Goal: Navigation & Orientation: Find specific page/section

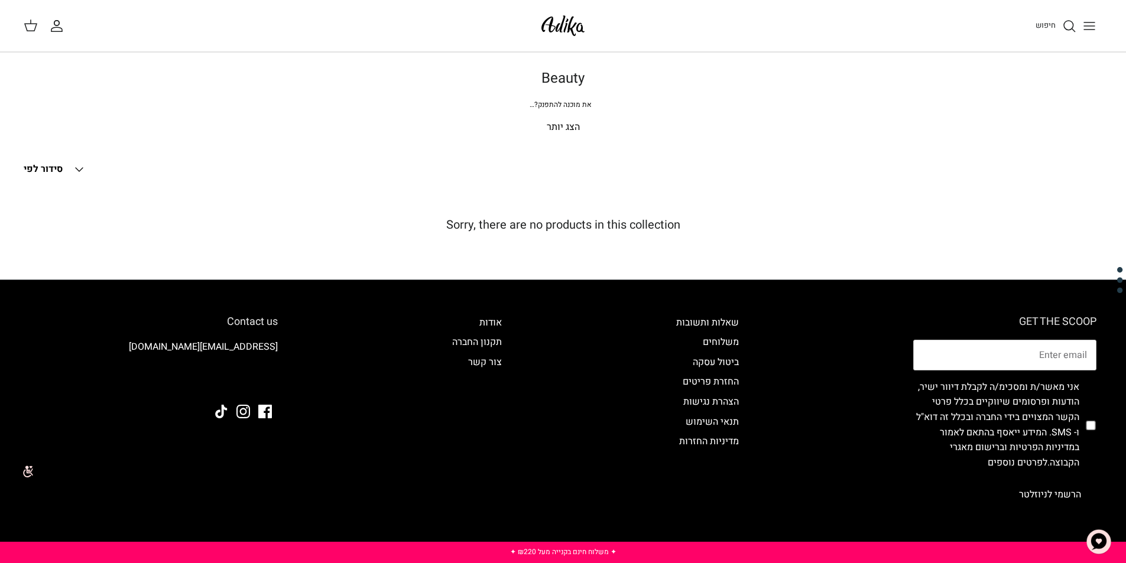
click at [557, 125] on p "הצג יותר" at bounding box center [562, 127] width 827 height 15
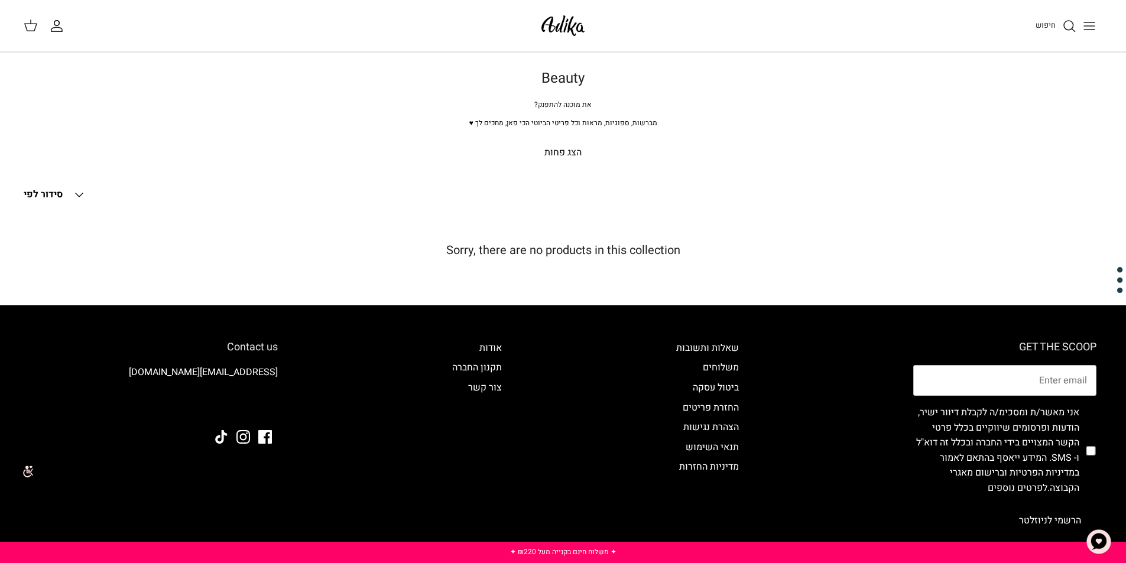
click at [558, 155] on p "הצג פחות" at bounding box center [562, 152] width 827 height 15
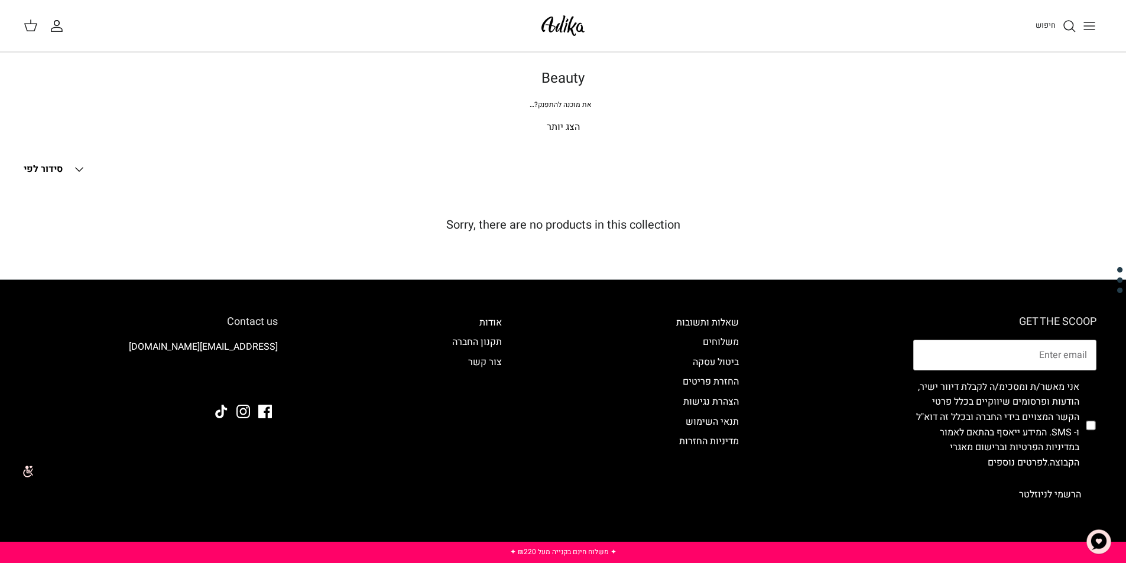
click at [560, 126] on p "הצג יותר" at bounding box center [562, 127] width 827 height 15
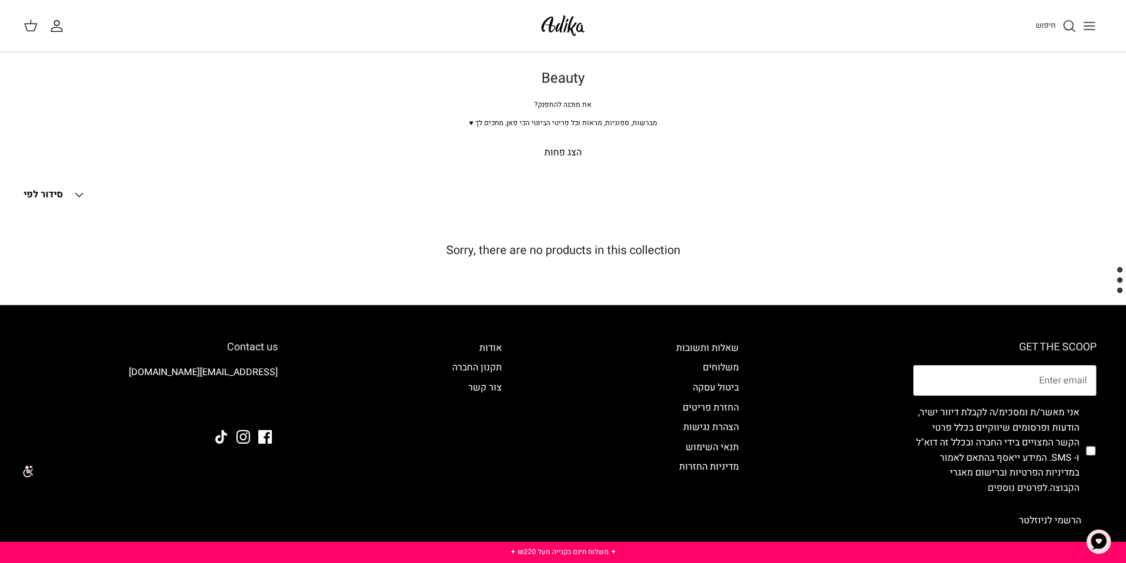
click at [1081, 28] on button "Toggle menu" at bounding box center [1089, 26] width 26 height 26
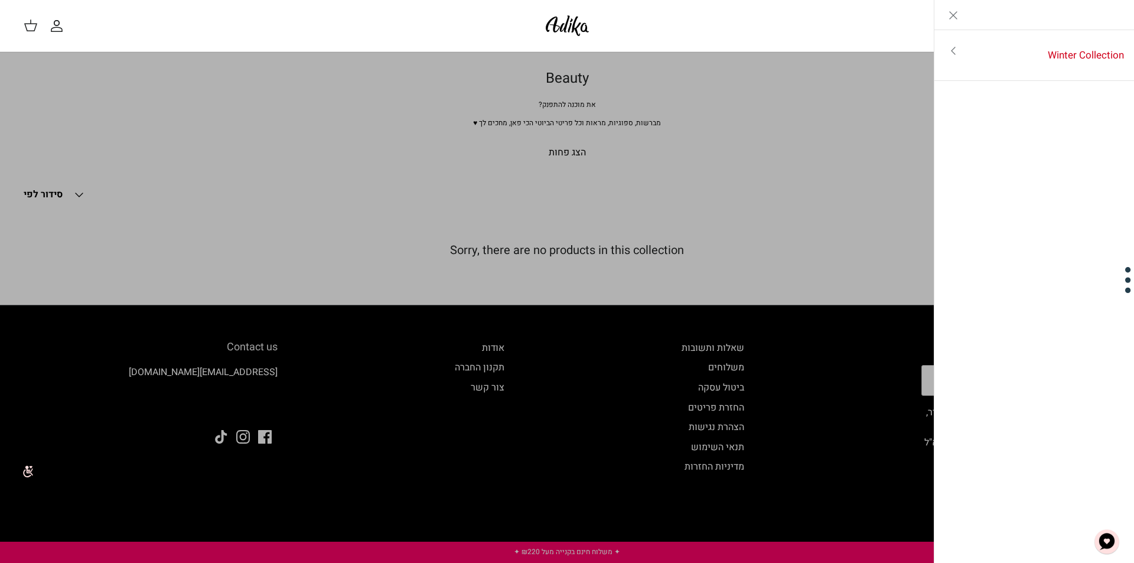
click at [957, 10] on icon "Close" at bounding box center [954, 15] width 14 height 14
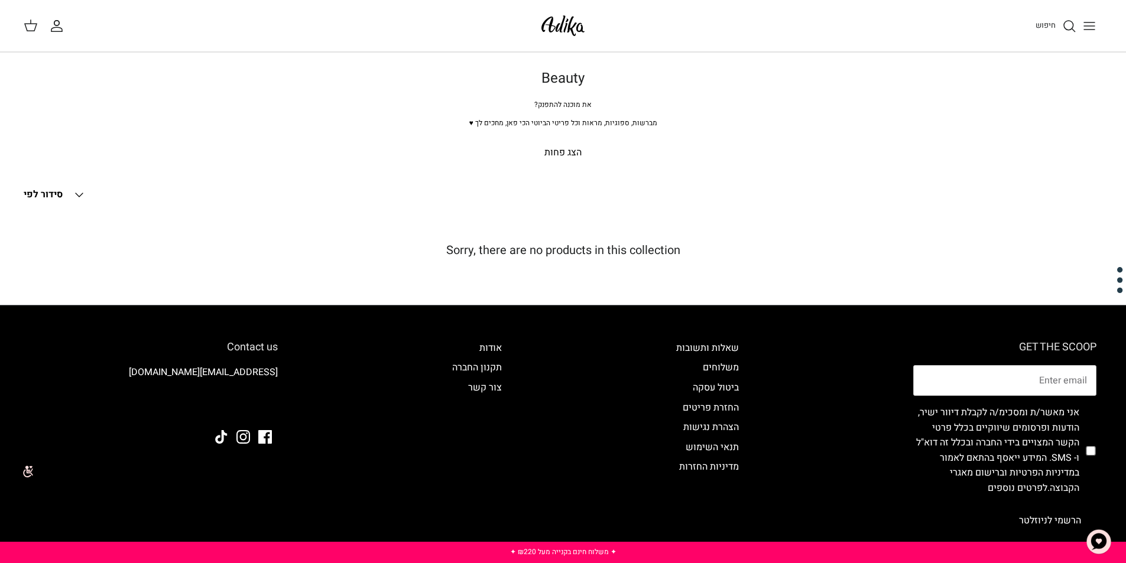
click at [578, 24] on img at bounding box center [563, 26] width 50 height 28
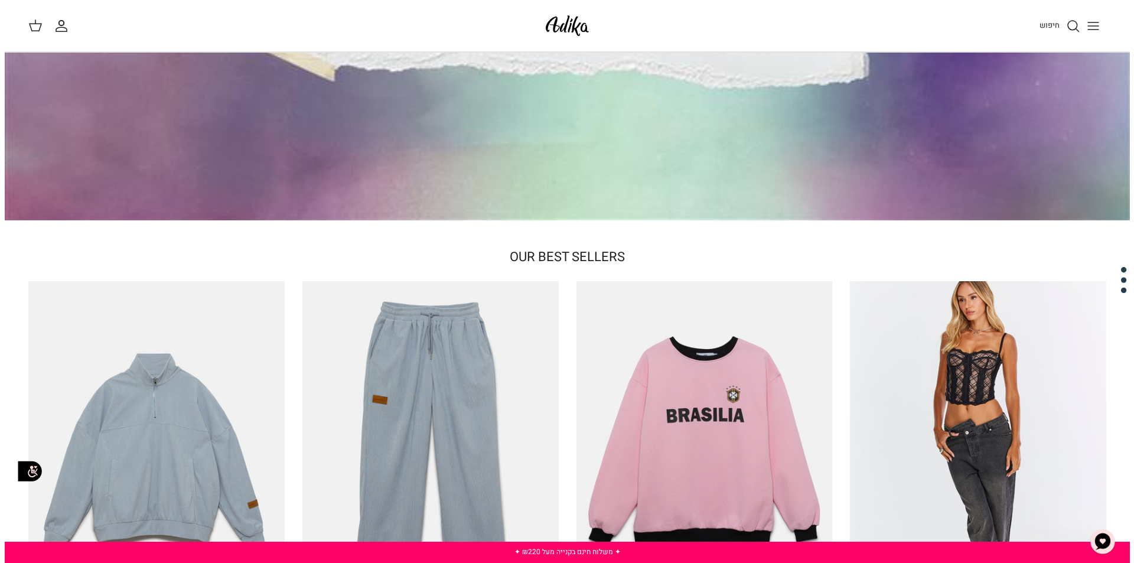
scroll to position [109, 0]
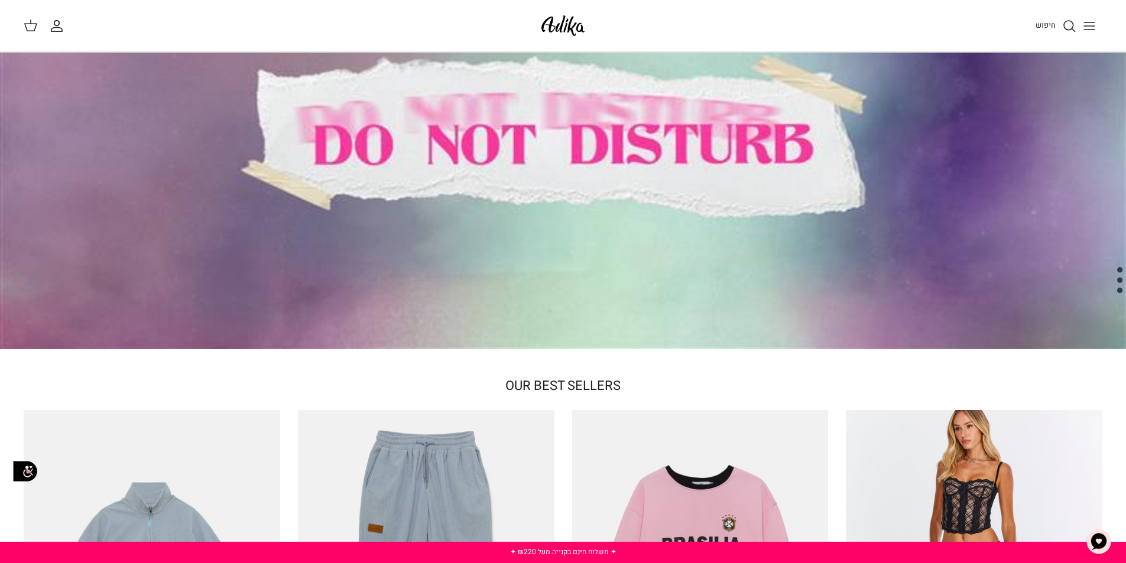
click at [1091, 24] on icon "Toggle menu" at bounding box center [1089, 26] width 14 height 14
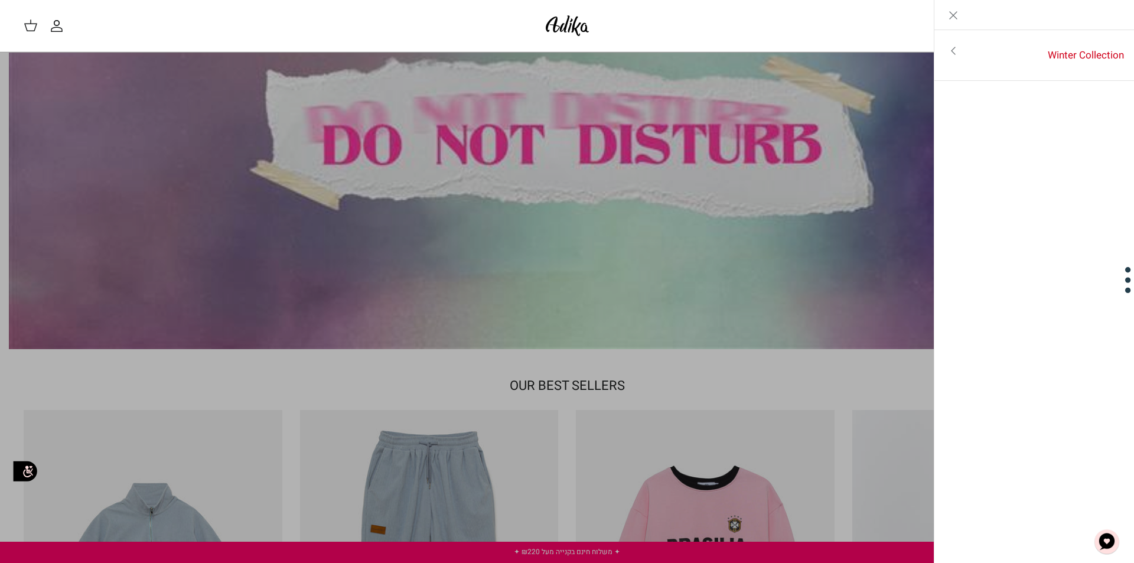
click at [792, 19] on div "חיפוש" at bounding box center [857, 26] width 507 height 26
